Goal: Information Seeking & Learning: Learn about a topic

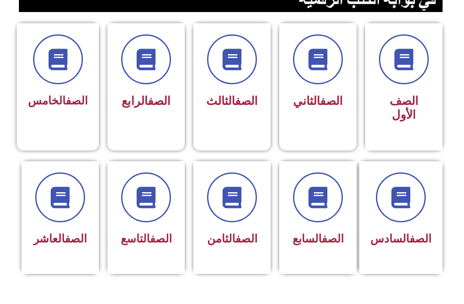
scroll to position [218, 0]
click at [323, 242] on link "الصف" at bounding box center [333, 238] width 22 height 13
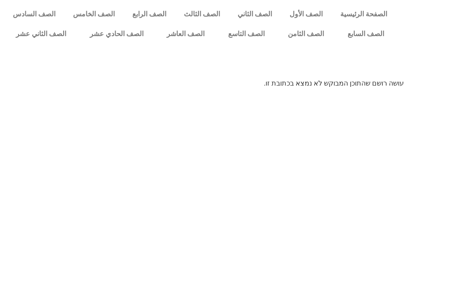
click at [359, 25] on link "الصف السابع" at bounding box center [365, 34] width 60 height 20
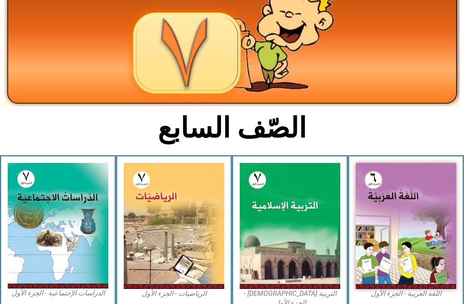
scroll to position [89, 0]
click at [265, 250] on img at bounding box center [290, 226] width 101 height 126
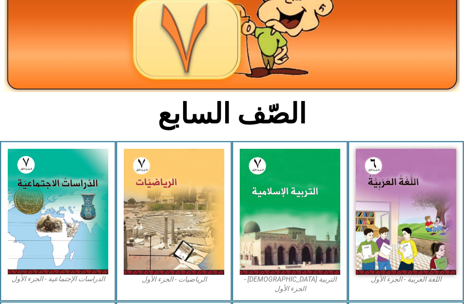
click at [268, 219] on img at bounding box center [290, 212] width 101 height 126
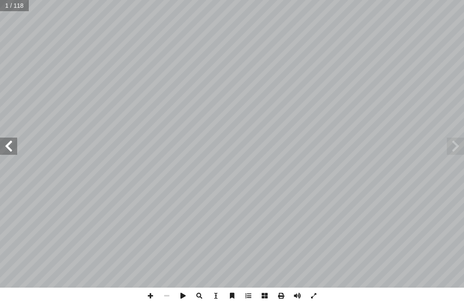
click at [463, 143] on span at bounding box center [455, 145] width 17 height 17
click at [450, 144] on span at bounding box center [455, 145] width 17 height 17
click at [13, 142] on span at bounding box center [8, 145] width 17 height 17
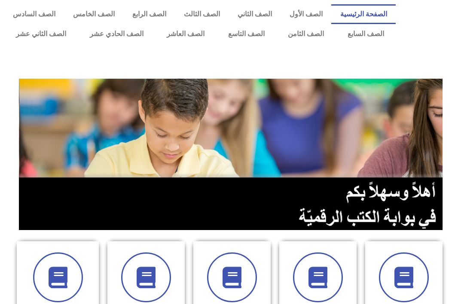
click at [364, 39] on link "الصف السابع" at bounding box center [365, 34] width 60 height 20
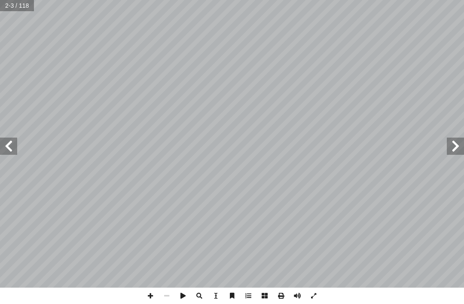
click at [25, 5] on input "text" at bounding box center [17, 5] width 35 height 11
click at [20, 7] on input "text" at bounding box center [14, 5] width 29 height 11
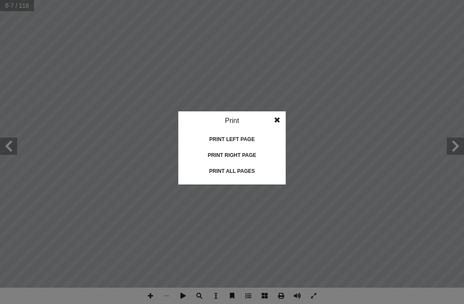
click at [253, 168] on div "Print all pages" at bounding box center [232, 171] width 86 height 14
click at [242, 171] on div "Print all pages" at bounding box center [232, 171] width 86 height 14
